Goal: Task Accomplishment & Management: Use online tool/utility

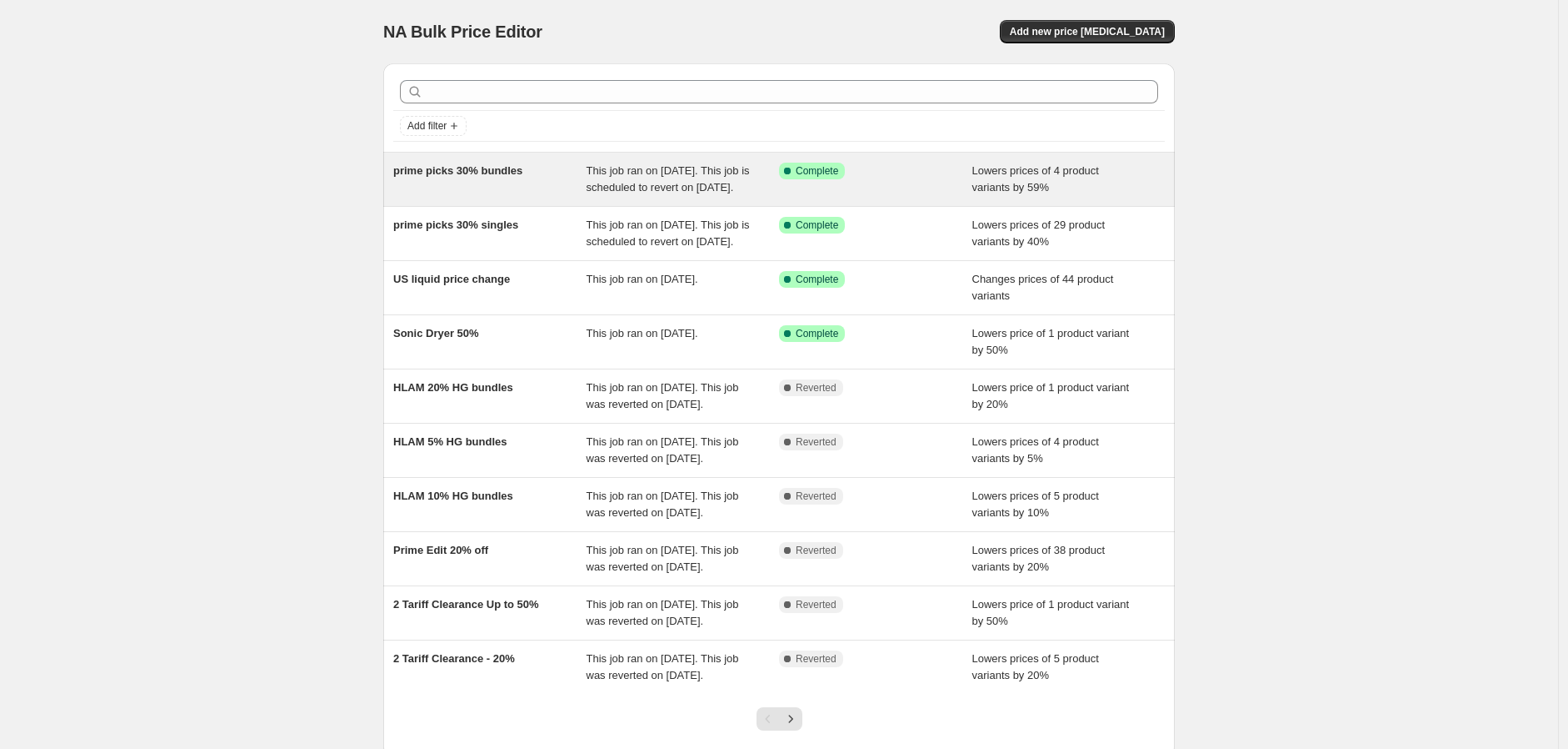
click at [892, 193] on div "Success Complete Complete" at bounding box center [875, 179] width 193 height 33
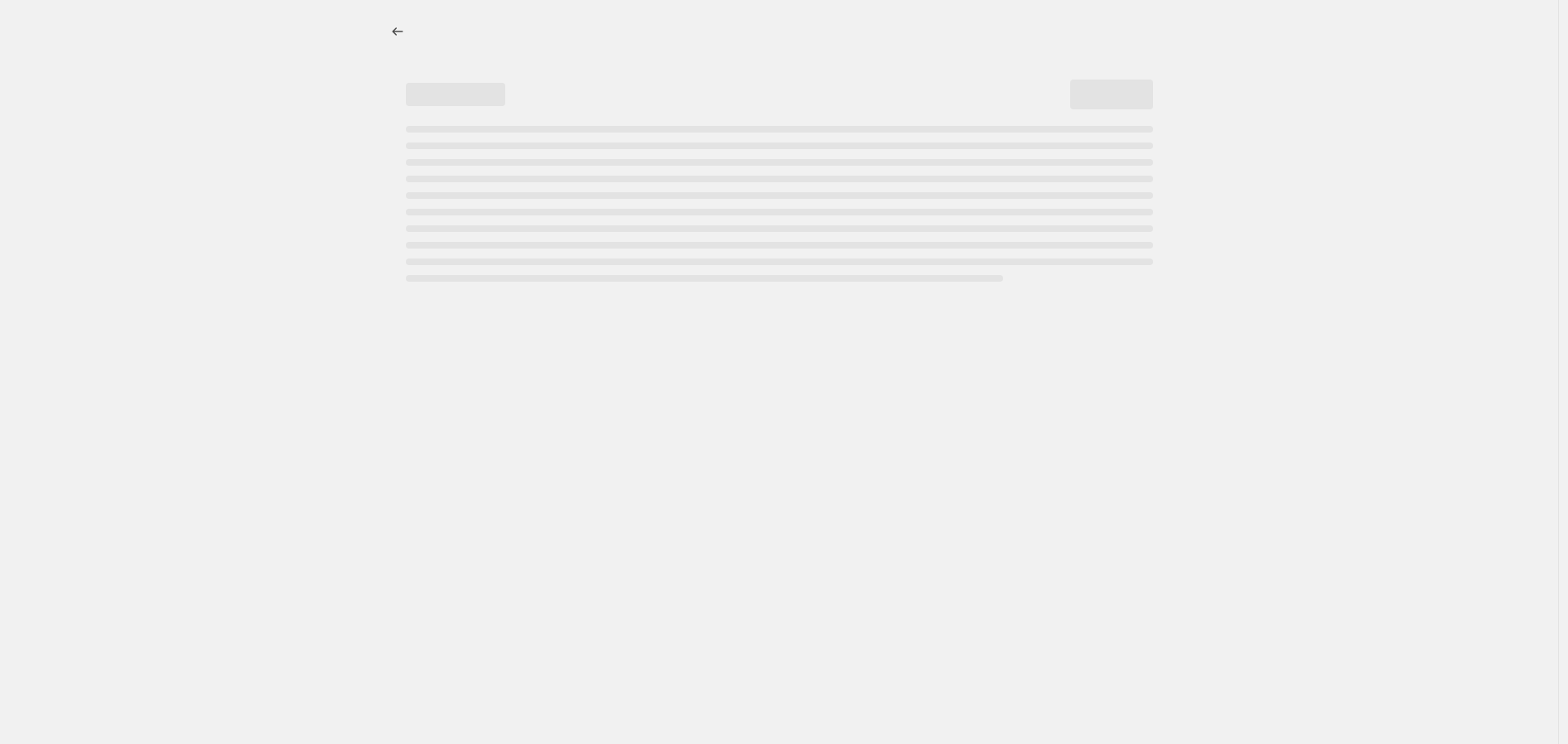
select select "percentage"
select select "no_change"
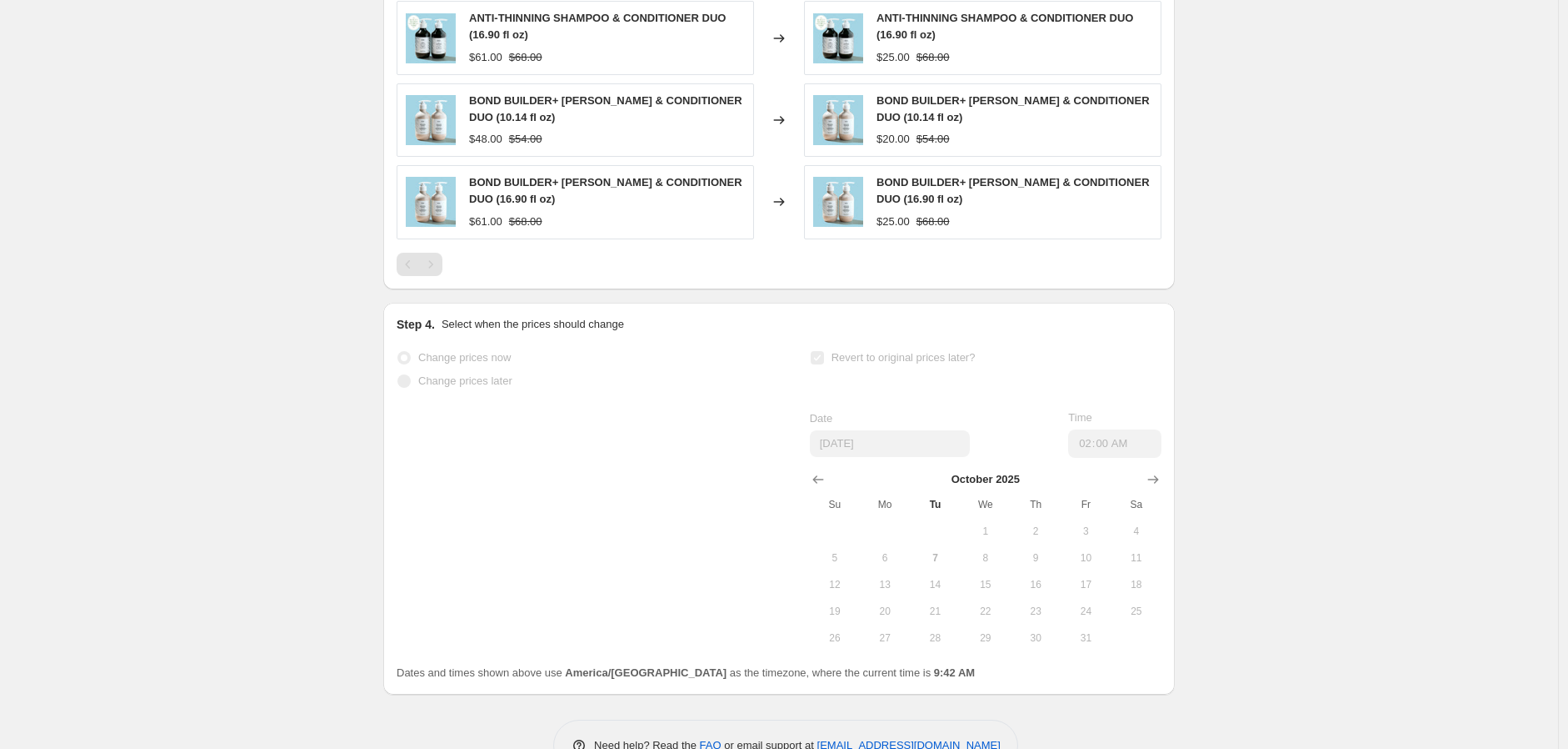
scroll to position [1336, 0]
